Goal: Use online tool/utility: Utilize a website feature to perform a specific function

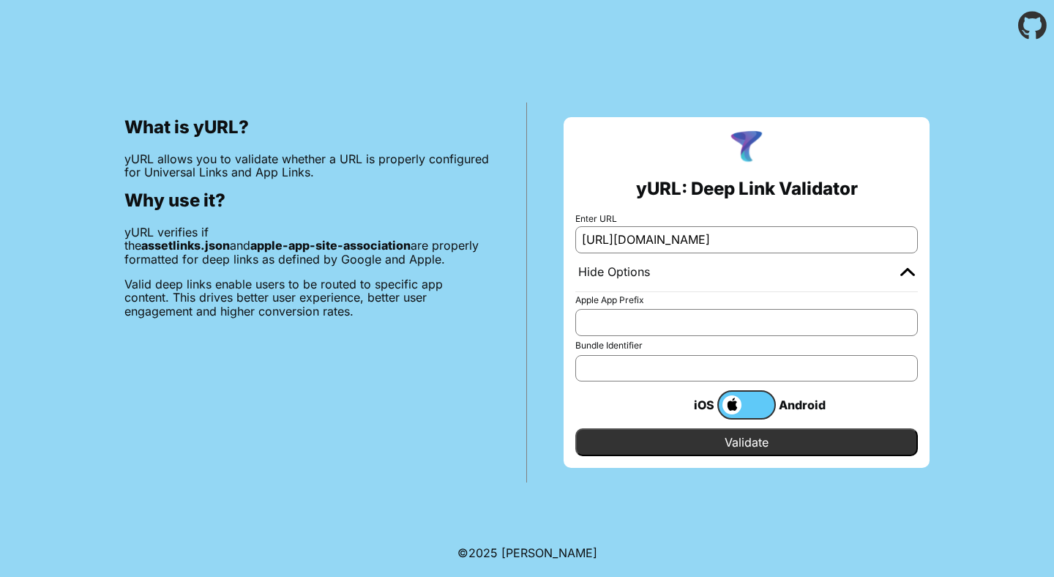
scroll to position [0, 51]
type input "[URL][DOMAIN_NAME]"
click at [631, 373] on input "Bundle Identifier" at bounding box center [746, 368] width 343 height 26
type input "com.algoocean.adanibog"
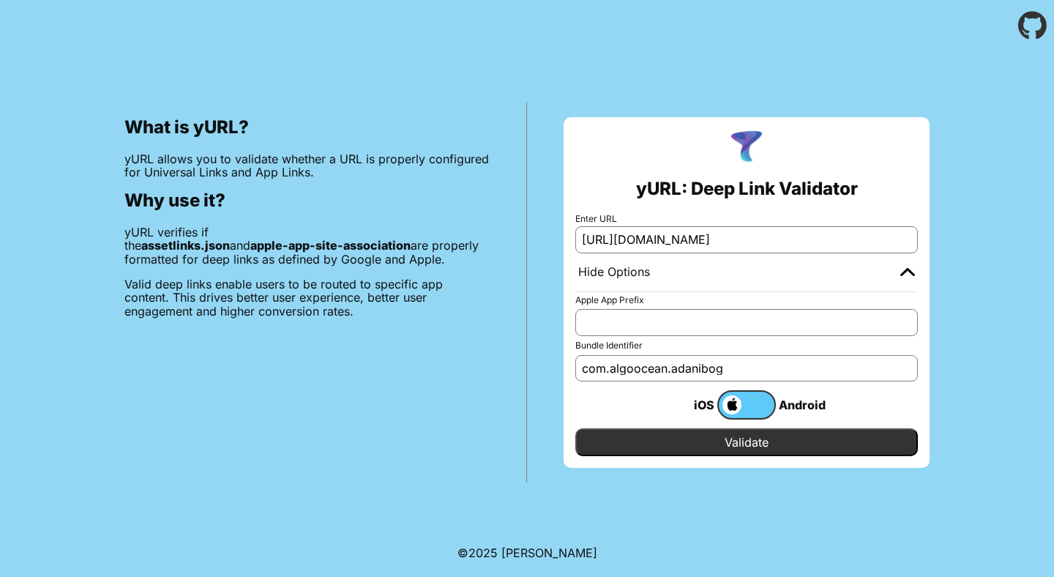
click at [647, 439] on input "Validate" at bounding box center [746, 442] width 343 height 28
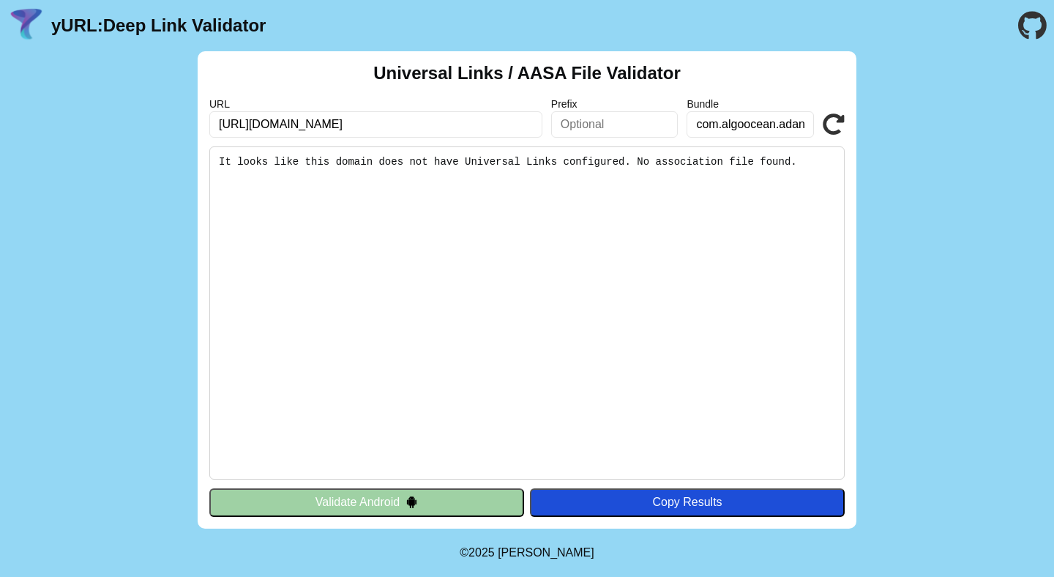
click at [717, 130] on input "com.algoocean.adanibog" at bounding box center [750, 124] width 127 height 26
click at [414, 127] on input "https://uatbogapi.adani.com/.well-known/apple-app-site-association" at bounding box center [375, 124] width 333 height 26
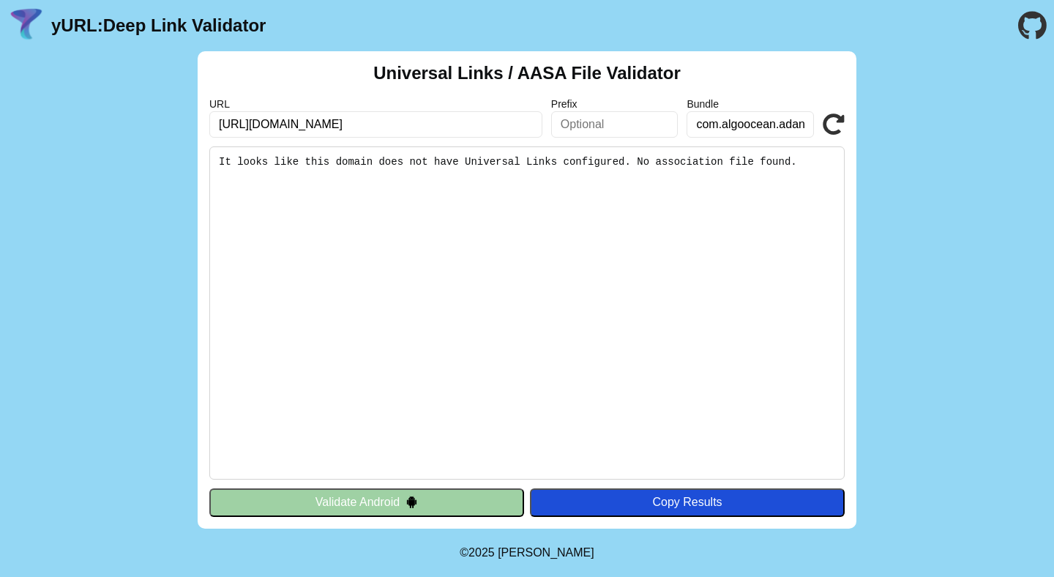
click at [414, 127] on input "https://uatbogapi.adani.com/.well-known/apple-app-site-association" at bounding box center [375, 124] width 333 height 26
click at [437, 498] on button "Validate Android" at bounding box center [366, 502] width 315 height 28
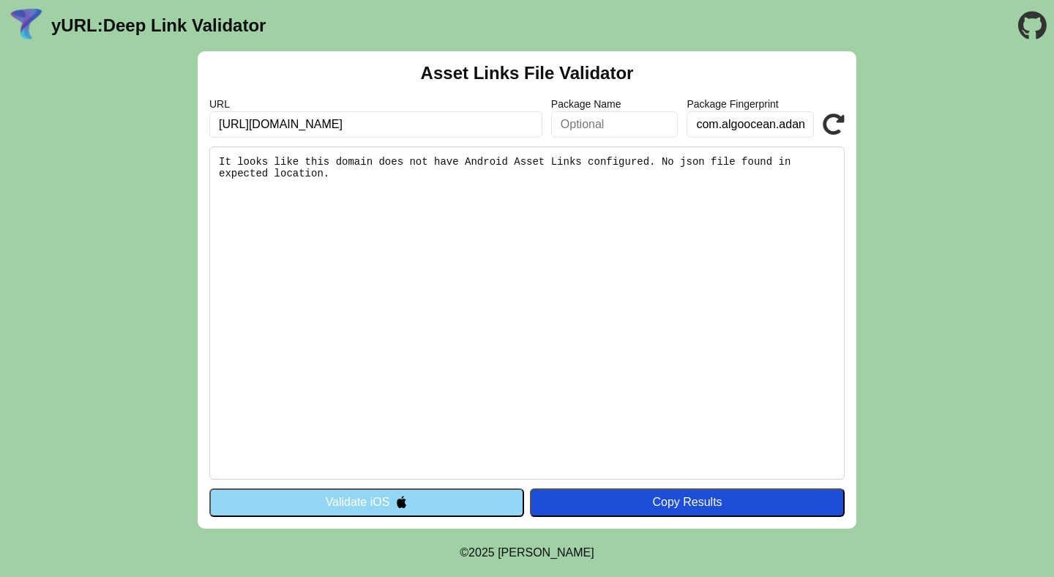
click at [444, 127] on input "[URL][DOMAIN_NAME]" at bounding box center [375, 124] width 333 height 26
click at [444, 127] on input "https://uatbogapi.adani.com/.well-known/apple-app-site-association" at bounding box center [375, 124] width 333 height 26
click at [537, 124] on input "https://uatbogapi.adani.com/.well-known/apple-app-site-association" at bounding box center [375, 124] width 333 height 26
click at [512, 124] on input "https://uatbogapi.adani.com/.well-known/apple-app-site-association" at bounding box center [375, 124] width 333 height 26
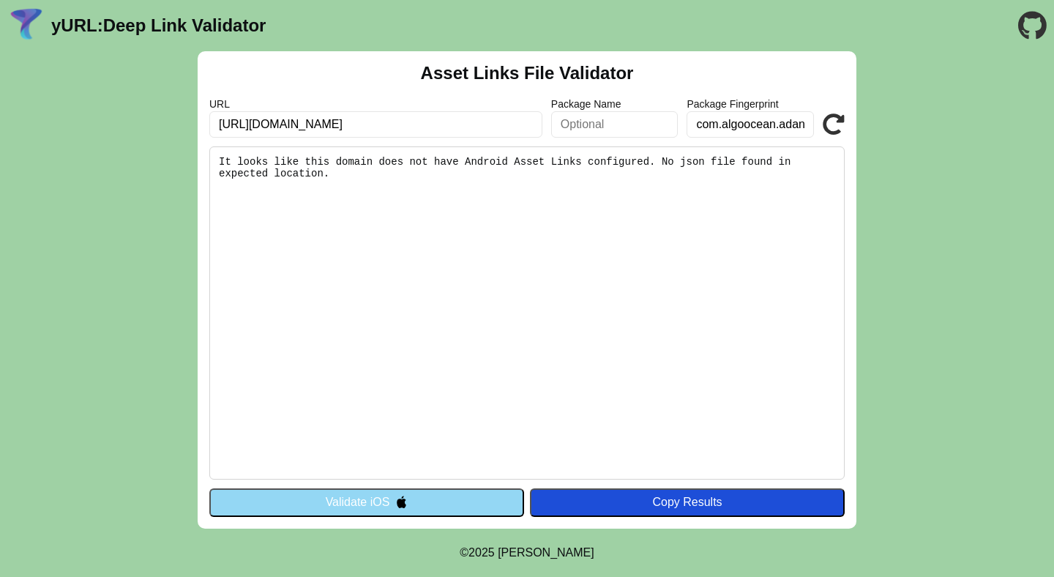
click at [512, 124] on input "https://uatbogapi.adani.com/.well-known/apple-app-site-association" at bounding box center [375, 124] width 333 height 26
drag, startPoint x: 438, startPoint y: 127, endPoint x: 541, endPoint y: 121, distance: 102.7
click at [541, 121] on input "https://uatbogapi.adani.com/.well-known/apple-app-site-association" at bounding box center [375, 124] width 333 height 26
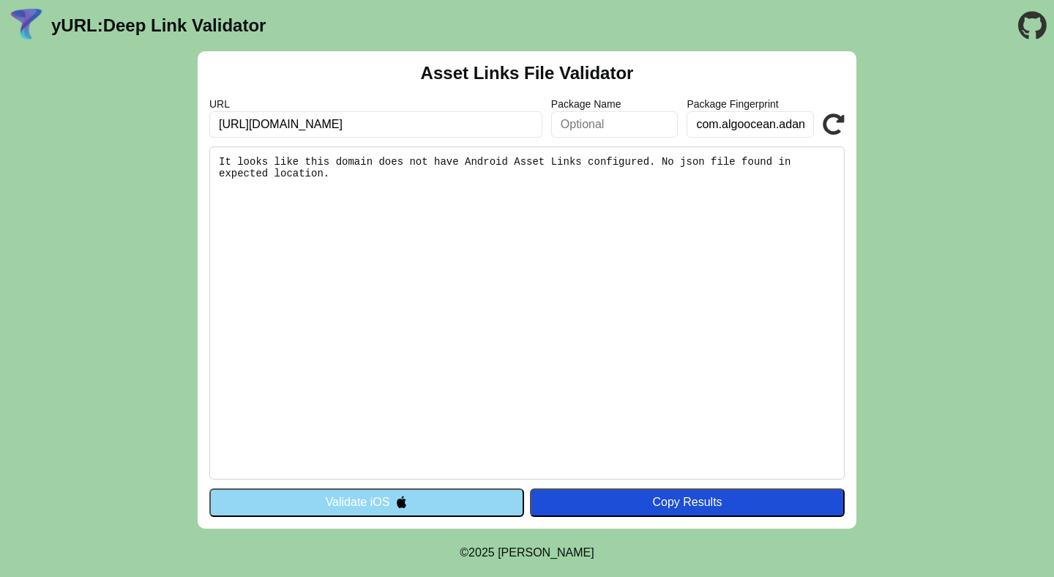
scroll to position [0, 0]
type input "[URL][DOMAIN_NAME]"
click button "Validate" at bounding box center [0, 0] width 0 height 0
click at [408, 501] on img at bounding box center [401, 502] width 12 height 12
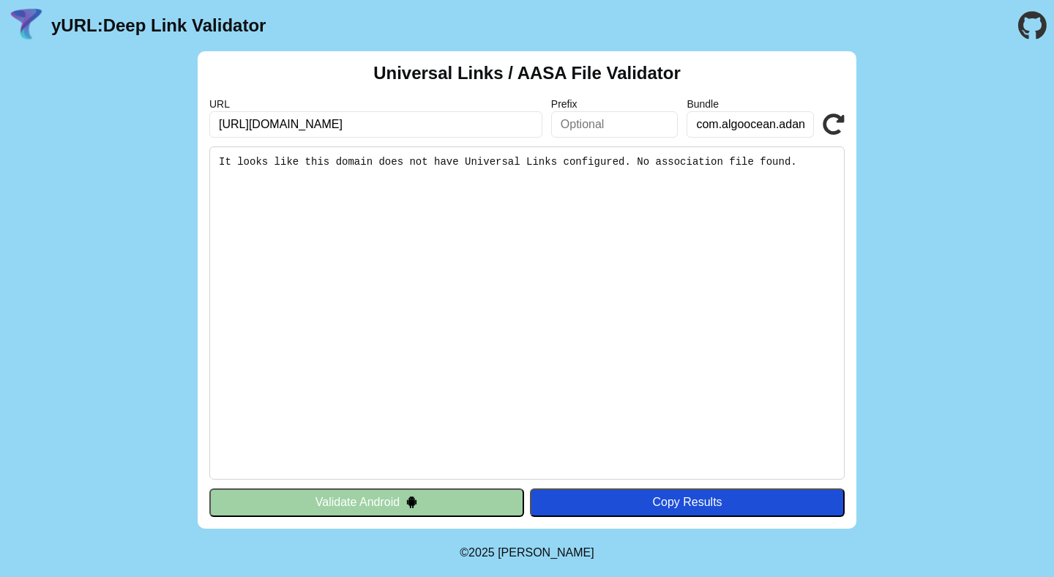
click at [407, 501] on img at bounding box center [412, 502] width 12 height 12
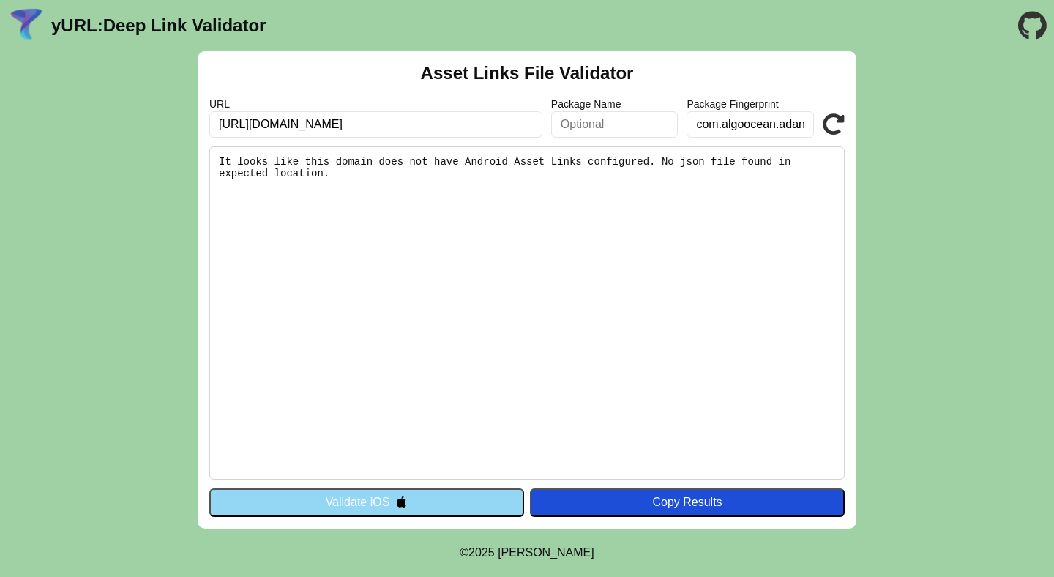
click at [430, 122] on input "[URL][DOMAIN_NAME]" at bounding box center [375, 124] width 333 height 26
click at [732, 119] on input "com.algoocean.adanibog" at bounding box center [750, 124] width 127 height 26
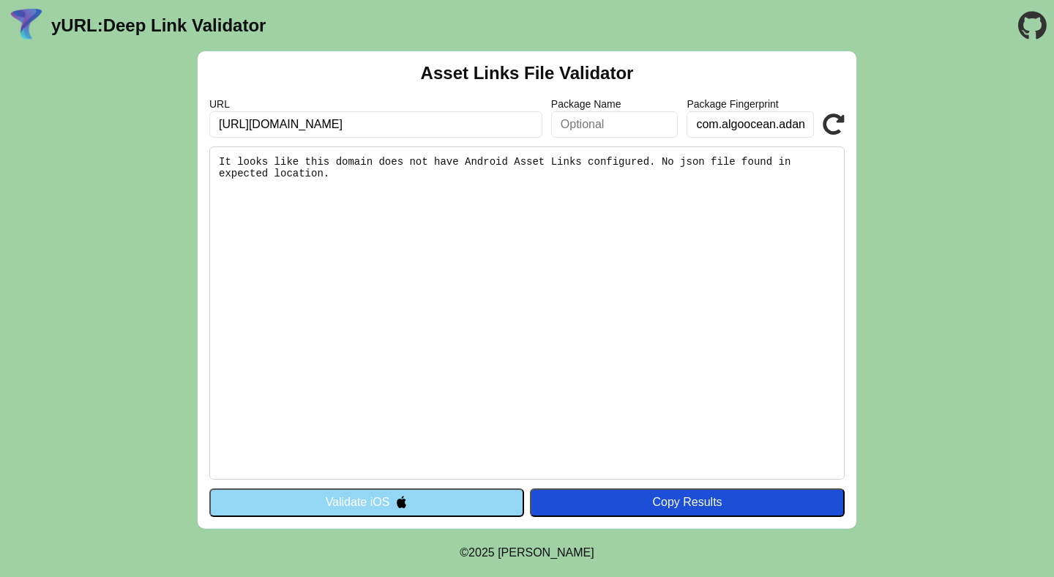
click at [732, 119] on input "com.algoocean.adanibog" at bounding box center [750, 124] width 127 height 26
click at [612, 123] on input "text" at bounding box center [614, 124] width 127 height 26
paste input "com.algoocean.adanibog"
type input "com.algoocean.adanibog"
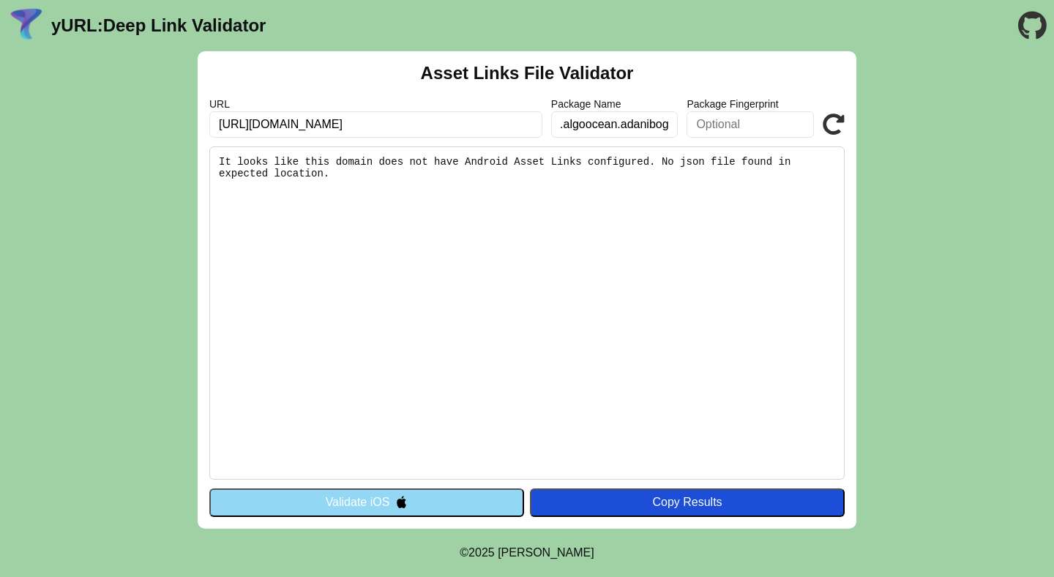
click at [830, 116] on icon at bounding box center [834, 124] width 22 height 22
click at [337, 502] on button "Validate iOS" at bounding box center [366, 502] width 315 height 28
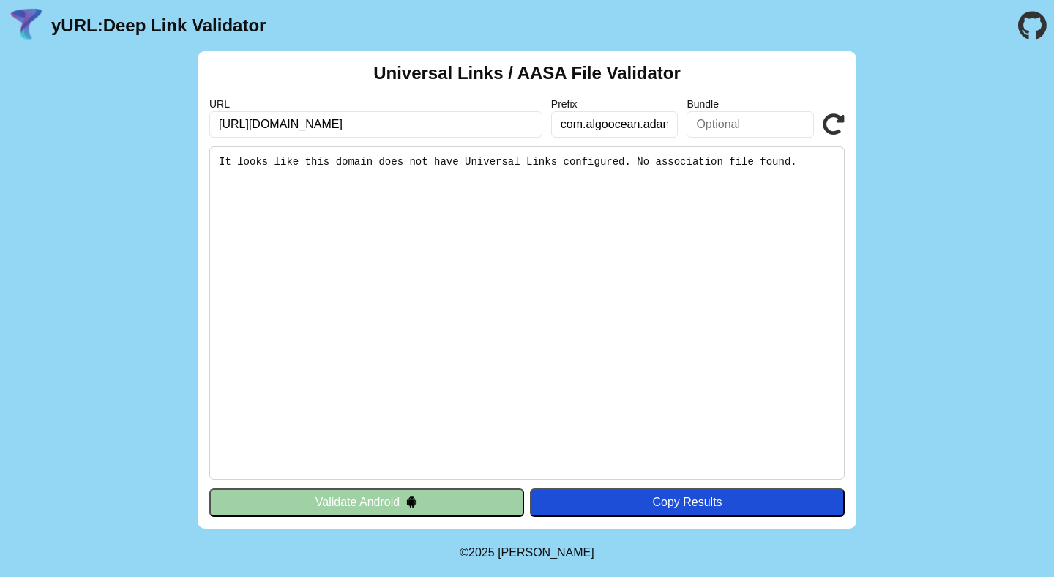
click at [587, 127] on input "com.algoocean.adanibog" at bounding box center [614, 124] width 127 height 26
click button "Validate" at bounding box center [0, 0] width 0 height 0
click at [517, 118] on input "[URL][DOMAIN_NAME]" at bounding box center [375, 124] width 333 height 26
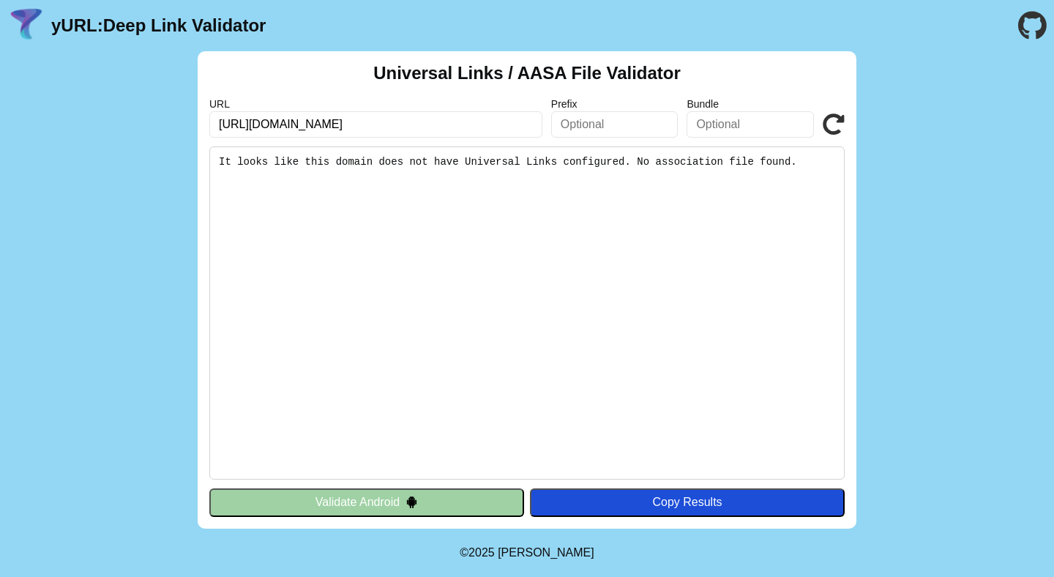
click at [517, 121] on input "[URL][DOMAIN_NAME]" at bounding box center [375, 124] width 333 height 26
drag, startPoint x: 517, startPoint y: 121, endPoint x: 444, endPoint y: 127, distance: 72.7
click at [444, 127] on input "[URL][DOMAIN_NAME]" at bounding box center [375, 124] width 333 height 26
click at [446, 124] on input "[URL][DOMAIN_NAME]" at bounding box center [375, 124] width 333 height 26
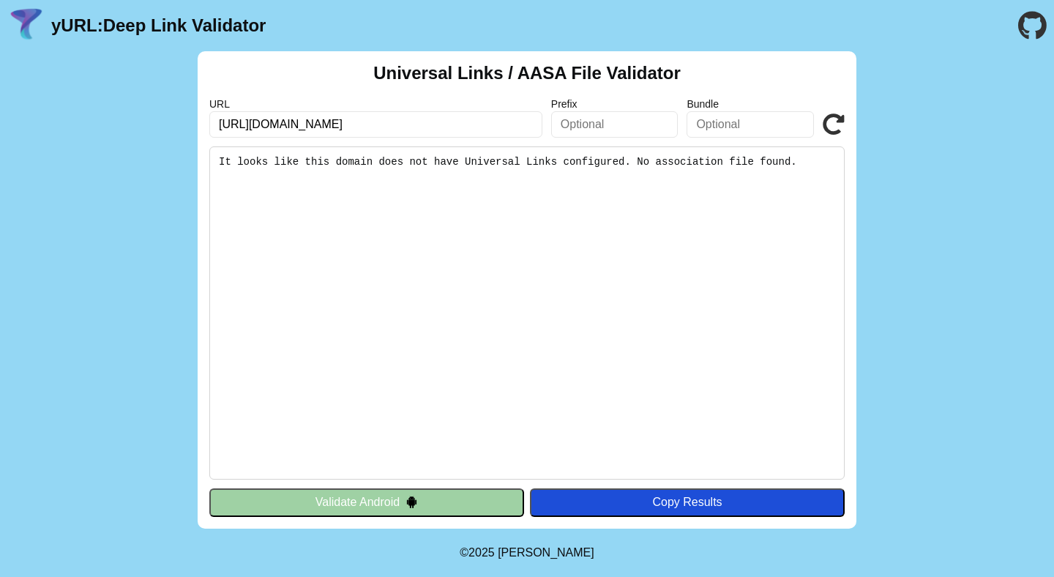
click at [446, 124] on input "[URL][DOMAIN_NAME]" at bounding box center [375, 124] width 333 height 26
paste input "pple-app-site-associati"
type input "[URL][DOMAIN_NAME]"
click button "Validate" at bounding box center [0, 0] width 0 height 0
